Goal: Task Accomplishment & Management: Manage account settings

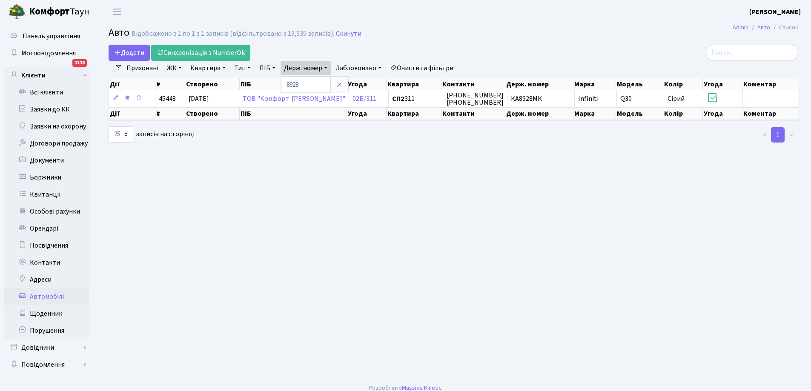
select select "25"
click at [52, 90] on link "Всі клієнти" at bounding box center [46, 92] width 85 height 17
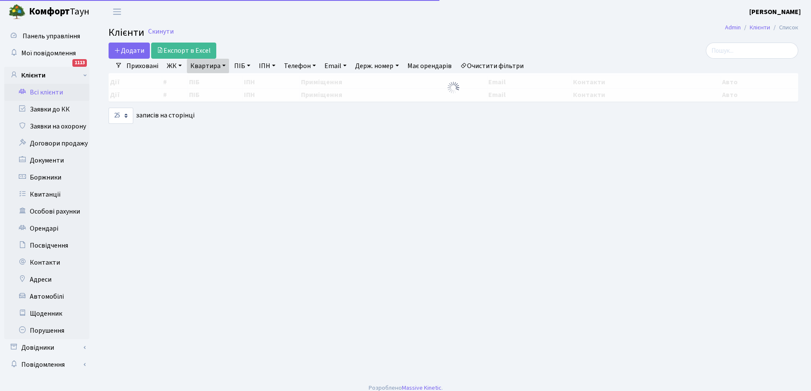
select select "25"
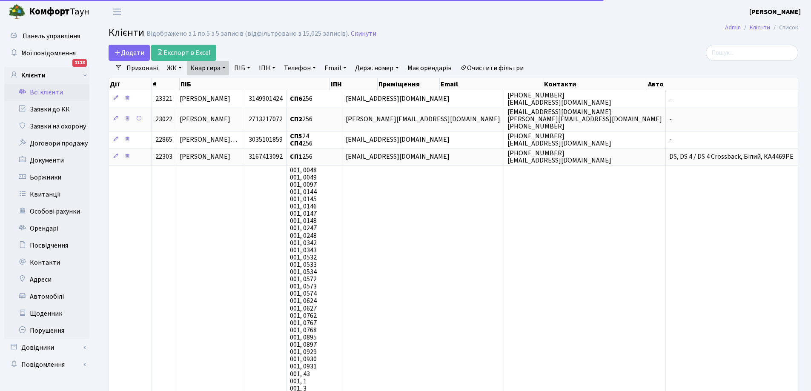
click at [216, 70] on link "Квартира" at bounding box center [208, 68] width 42 height 14
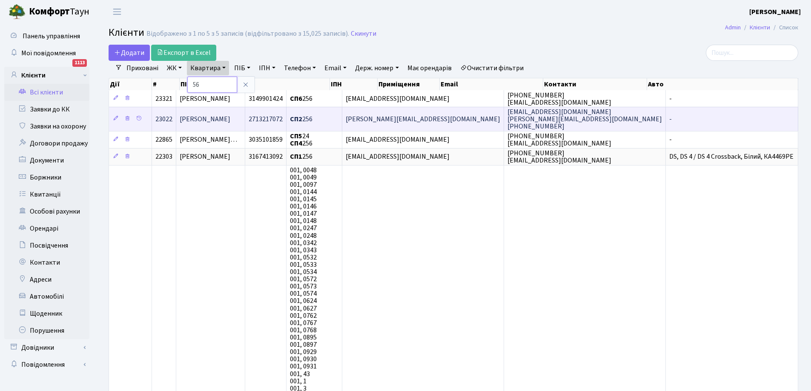
type input "6"
type input "300"
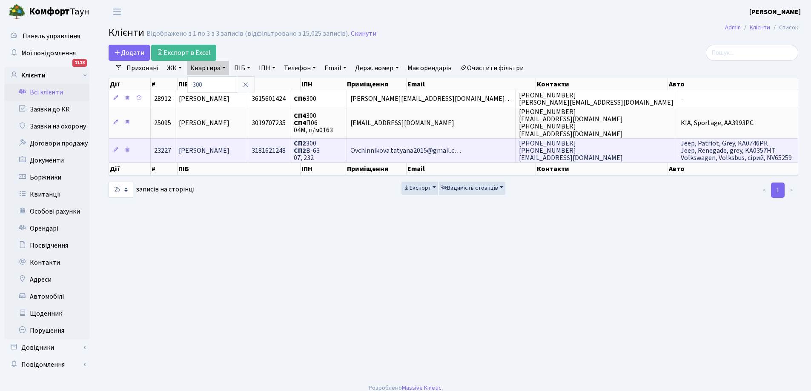
click at [443, 149] on span "Ovchinnikova.tatyana2015@gmail.c…" at bounding box center [405, 150] width 111 height 9
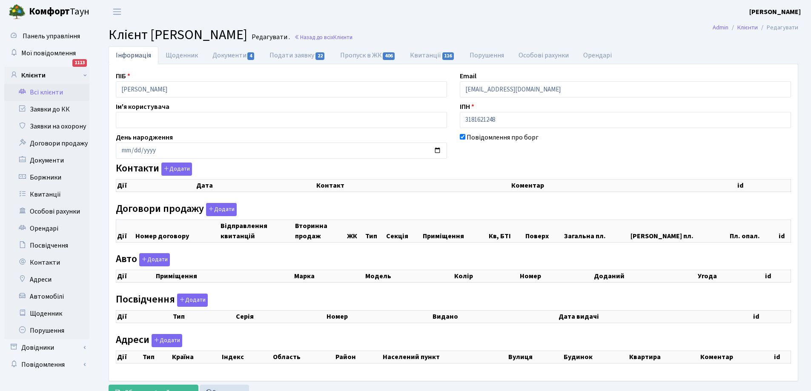
select select "25"
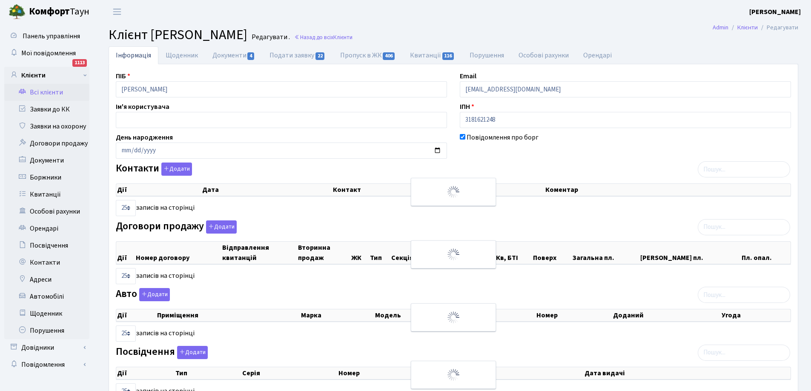
checkbox input "true"
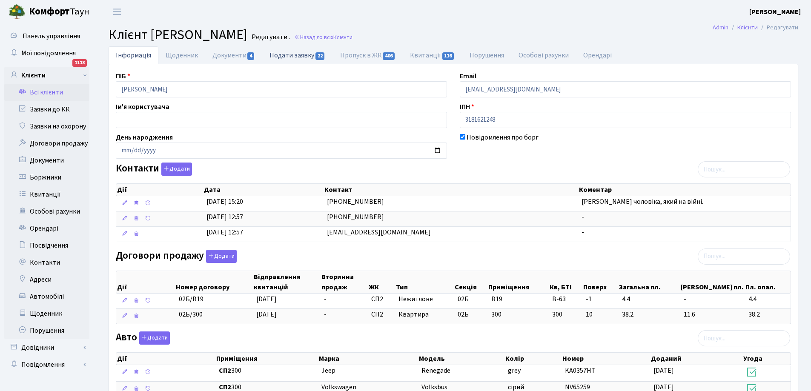
click at [298, 52] on link "Подати заявку 22" at bounding box center [297, 54] width 70 height 17
select select "25"
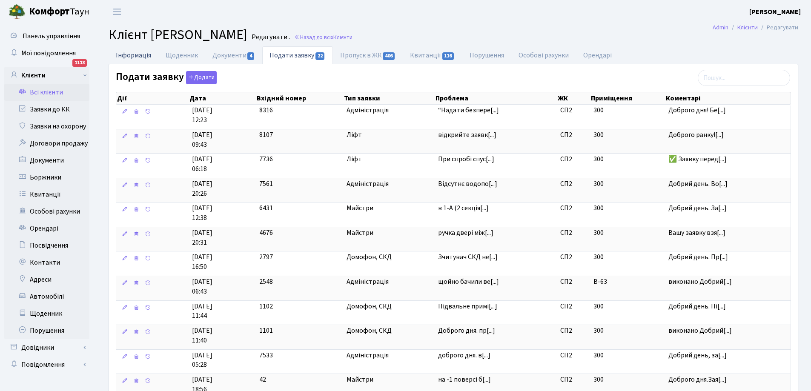
click at [138, 56] on link "Інформація" at bounding box center [134, 54] width 50 height 17
